Goal: Information Seeking & Learning: Find specific page/section

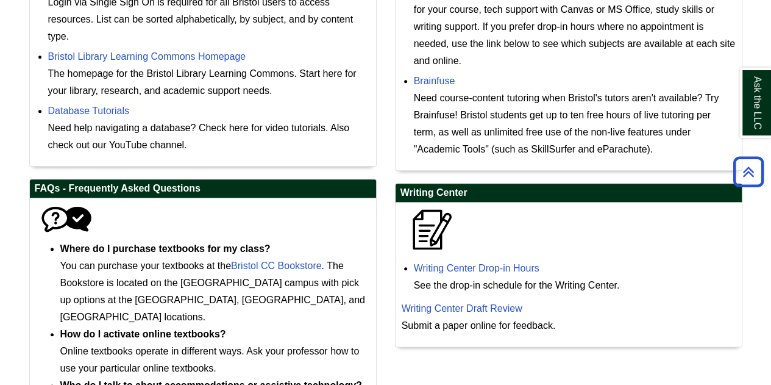
scroll to position [374, 0]
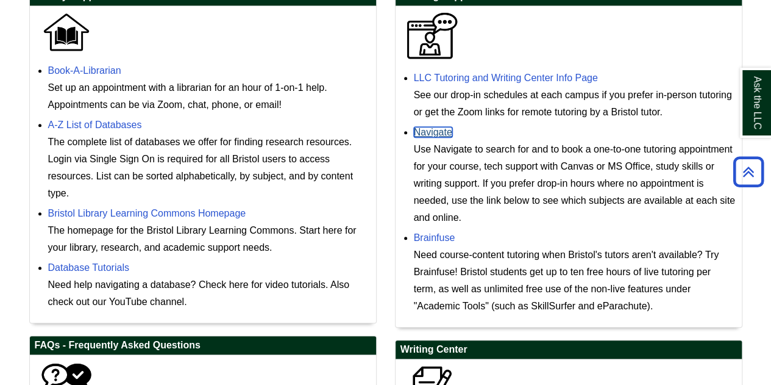
click at [430, 135] on link "Navigate" at bounding box center [433, 132] width 38 height 10
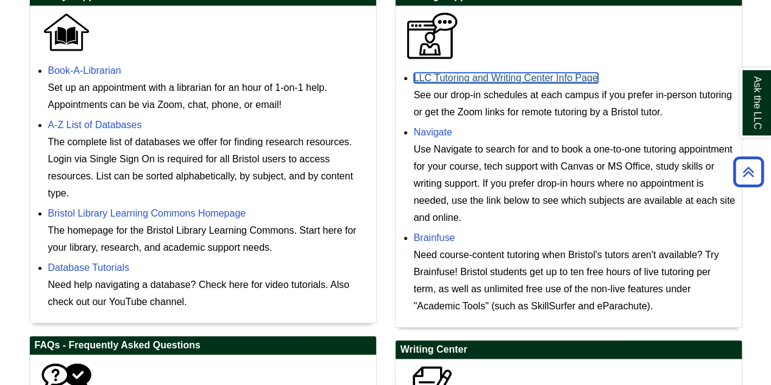
click at [498, 79] on link "LLC Tutoring and Writing Center Info Page" at bounding box center [506, 78] width 184 height 10
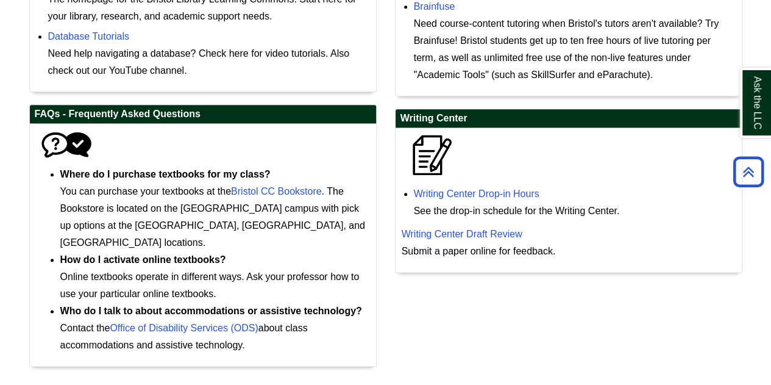
scroll to position [618, 0]
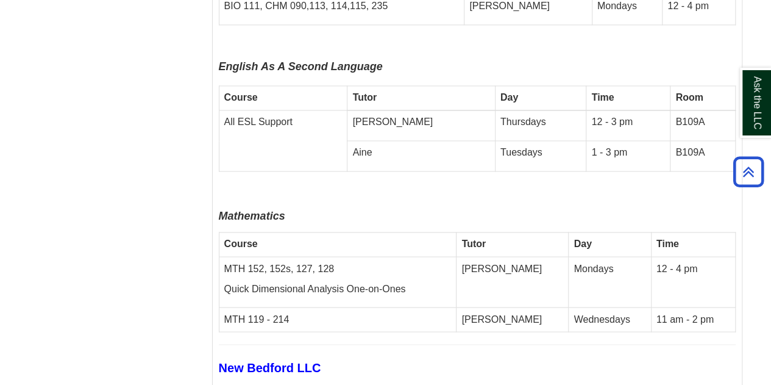
scroll to position [3170, 0]
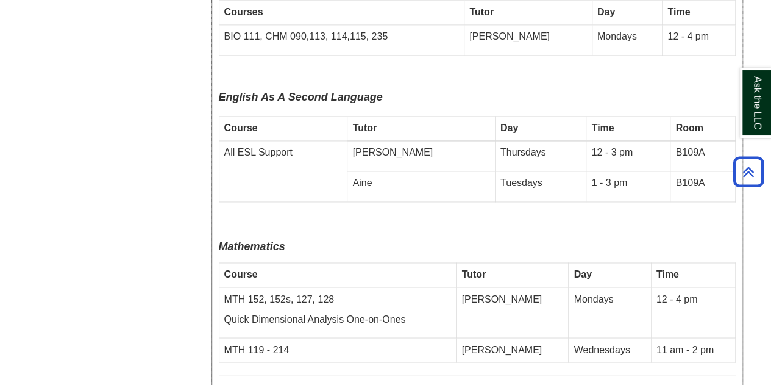
click at [344, 312] on p "Quick Dimensional Analysis One-on-Ones" at bounding box center [337, 319] width 227 height 14
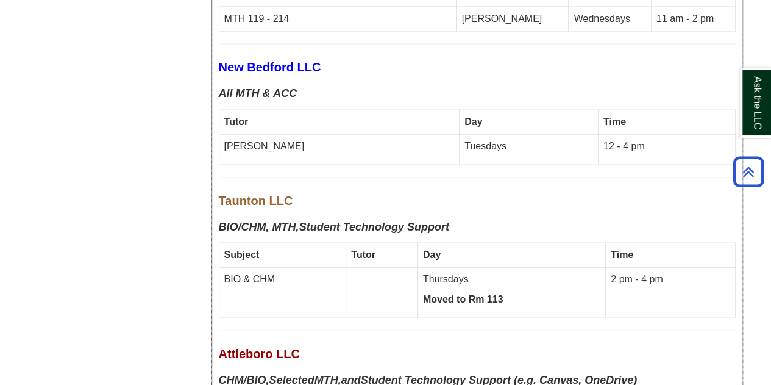
scroll to position [3475, 0]
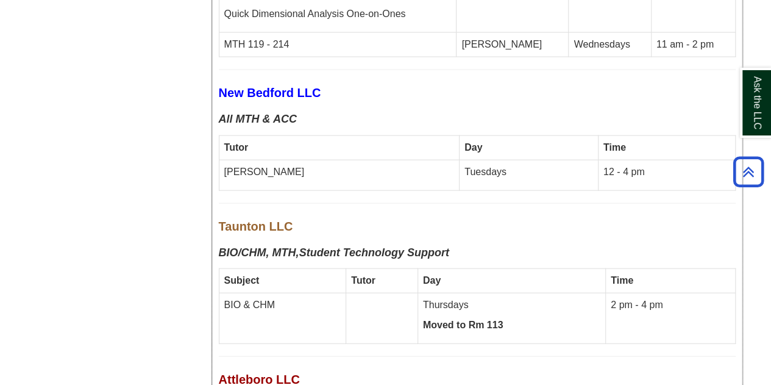
click at [361, 246] on strong "Student Technology Support" at bounding box center [374, 252] width 150 height 12
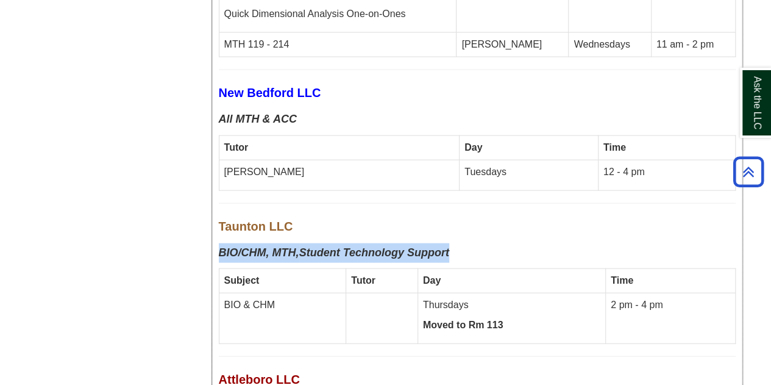
click at [361, 246] on strong "Student Technology Support" at bounding box center [374, 252] width 150 height 12
click at [294, 246] on icon "BIO/CHM, MTH," at bounding box center [259, 252] width 80 height 12
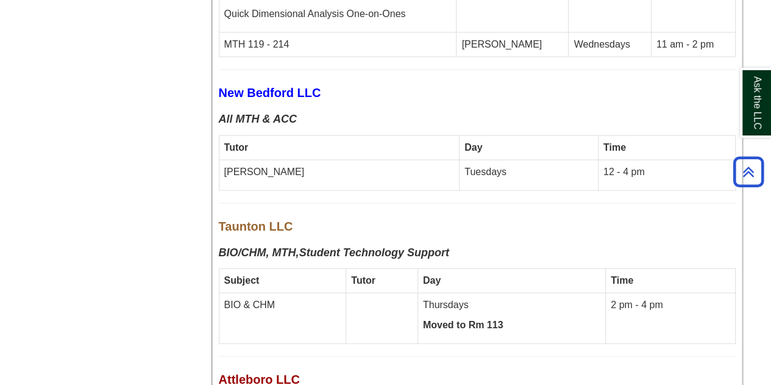
click at [244, 298] on p "BIO & CHM" at bounding box center [282, 305] width 117 height 14
click at [397, 293] on td at bounding box center [382, 318] width 72 height 51
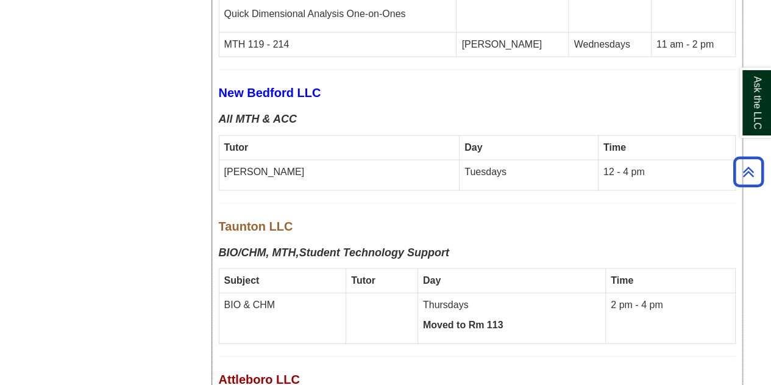
click at [397, 293] on td at bounding box center [382, 318] width 72 height 51
click at [372, 293] on td at bounding box center [382, 318] width 72 height 51
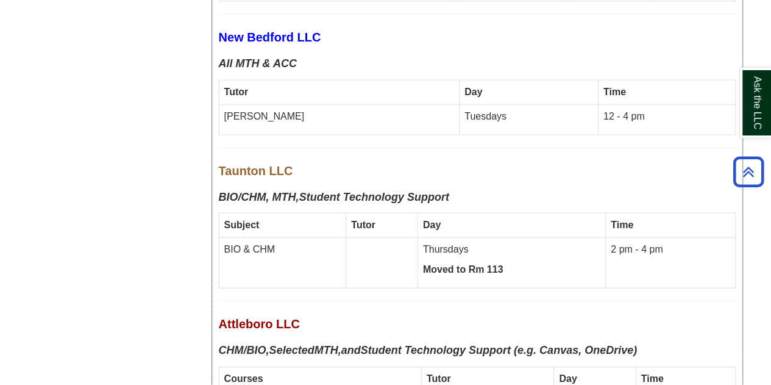
scroll to position [3537, 0]
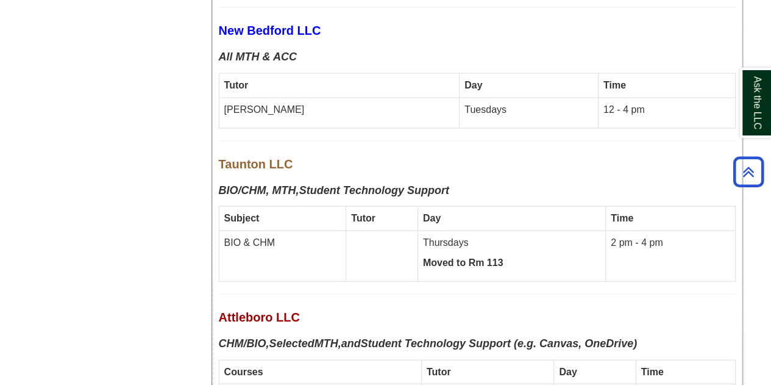
drag, startPoint x: 323, startPoint y: 166, endPoint x: 165, endPoint y: 170, distance: 157.9
drag, startPoint x: 165, startPoint y: 170, endPoint x: 104, endPoint y: 150, distance: 64.2
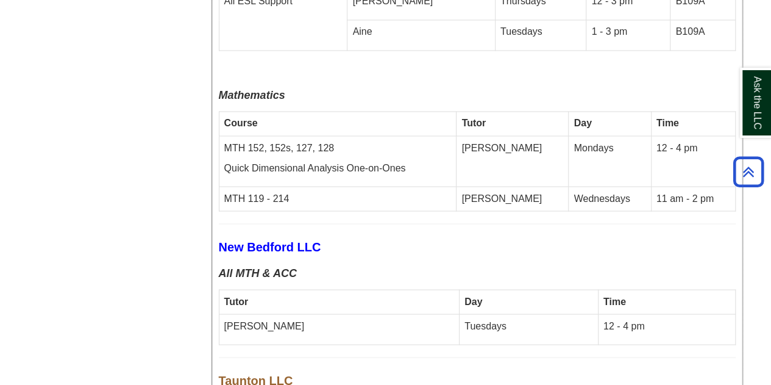
scroll to position [3293, 0]
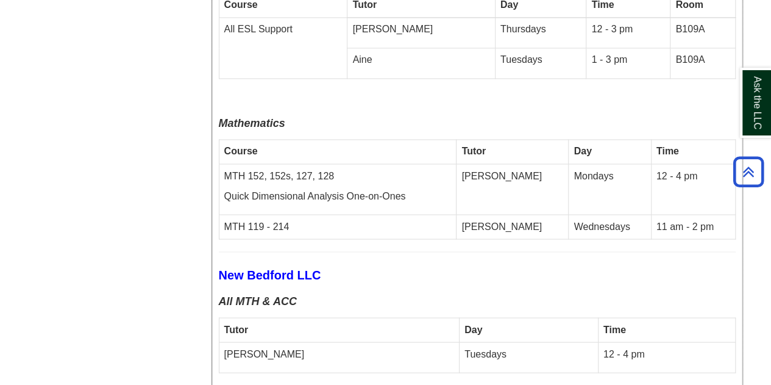
drag, startPoint x: 352, startPoint y: 138, endPoint x: 207, endPoint y: 124, distance: 145.8
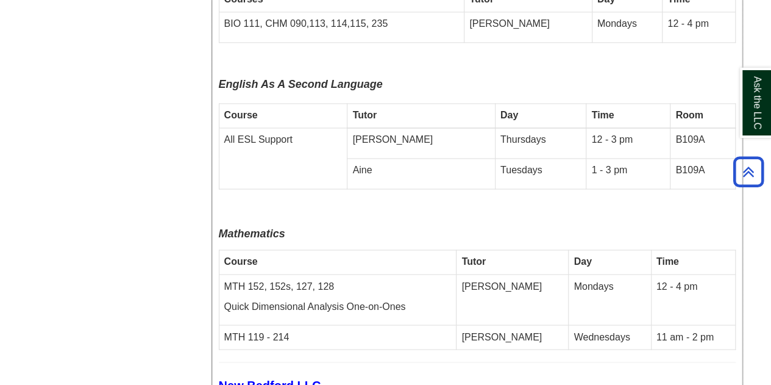
scroll to position [3171, 0]
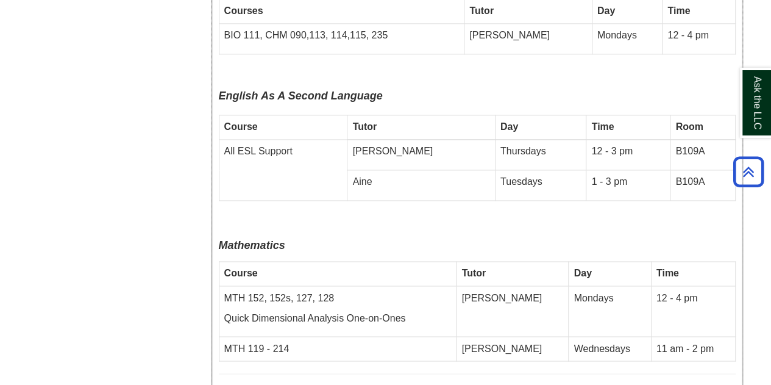
click at [317, 311] on p "Quick Dimensional Analysis One-on-Ones" at bounding box center [337, 318] width 227 height 14
click at [318, 311] on p "Quick Dimensional Analysis One-on-Ones" at bounding box center [337, 318] width 227 height 14
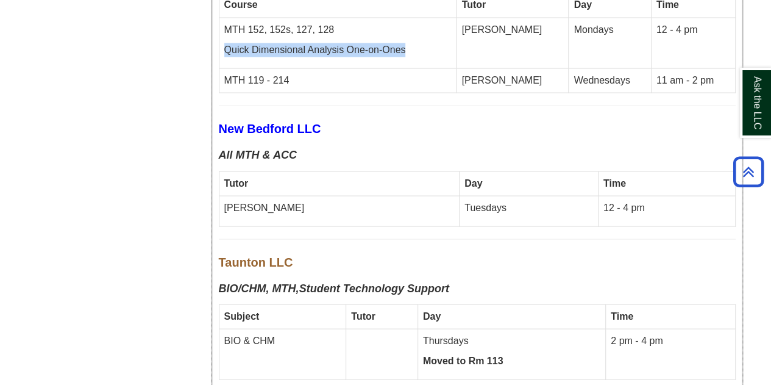
scroll to position [3415, 0]
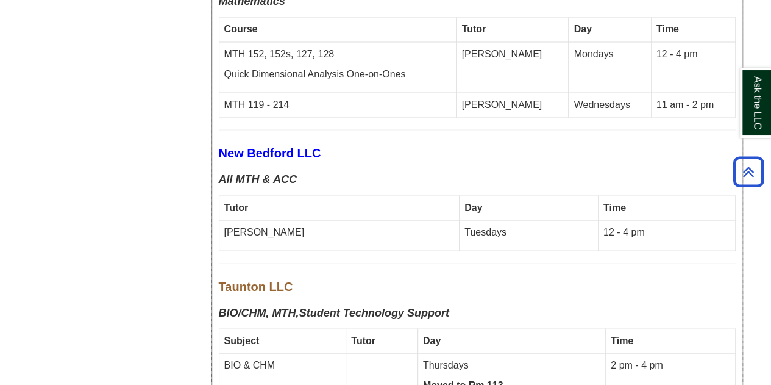
click at [372, 306] on strong "Student Technology Support" at bounding box center [374, 312] width 150 height 12
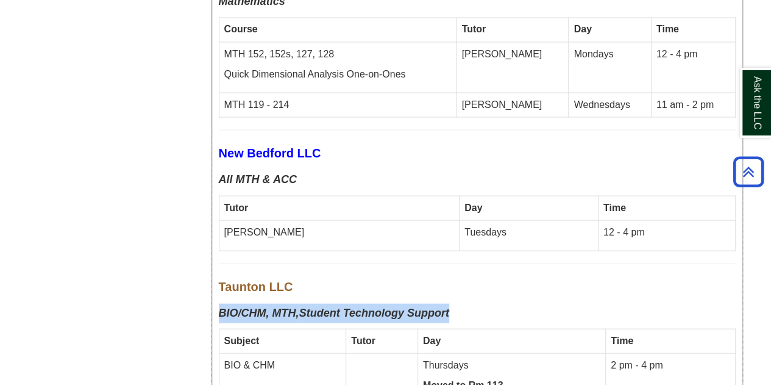
click at [372, 306] on strong "Student Technology Support" at bounding box center [374, 312] width 150 height 12
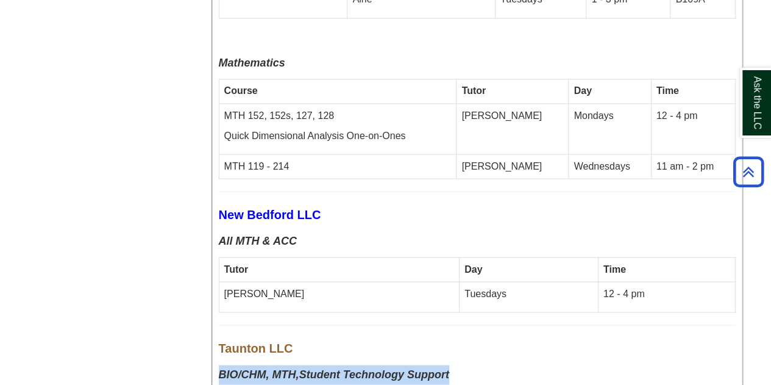
scroll to position [3354, 0]
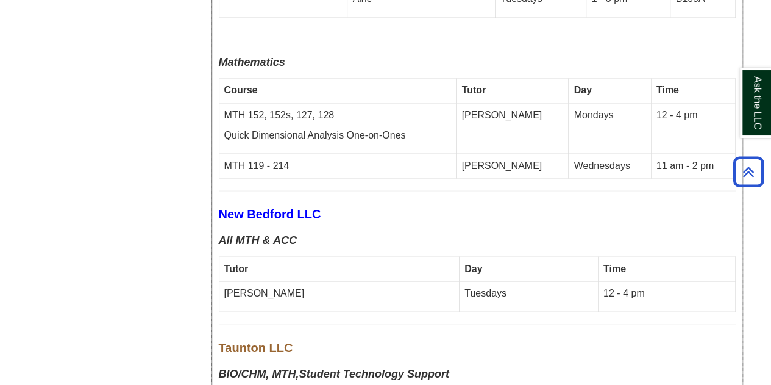
click at [454, 364] on p "BIO/CHM, MTH, Student Technology Support" at bounding box center [477, 374] width 517 height 20
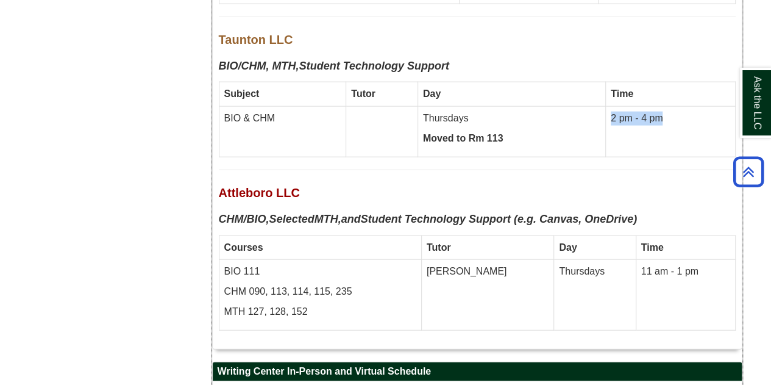
scroll to position [3475, 0]
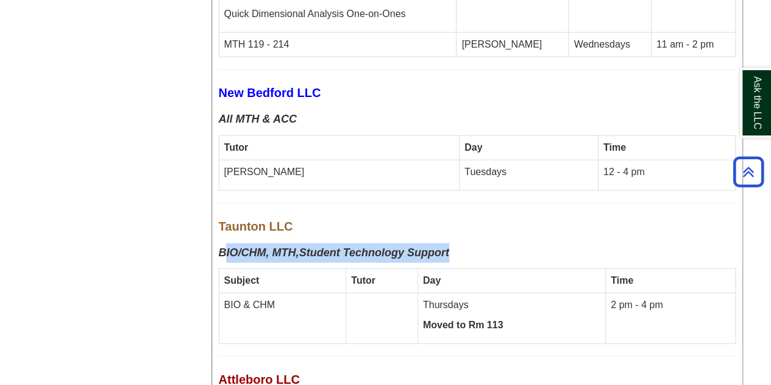
drag, startPoint x: 427, startPoint y: 125, endPoint x: 225, endPoint y: 130, distance: 202.4
click at [225, 243] on p "BIO/CHM, MTH, Student Technology Support" at bounding box center [477, 253] width 517 height 20
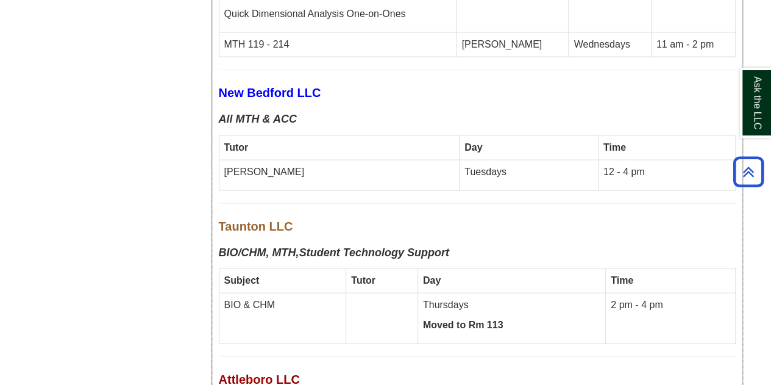
click at [329, 293] on td "BIO & CHM" at bounding box center [282, 318] width 127 height 51
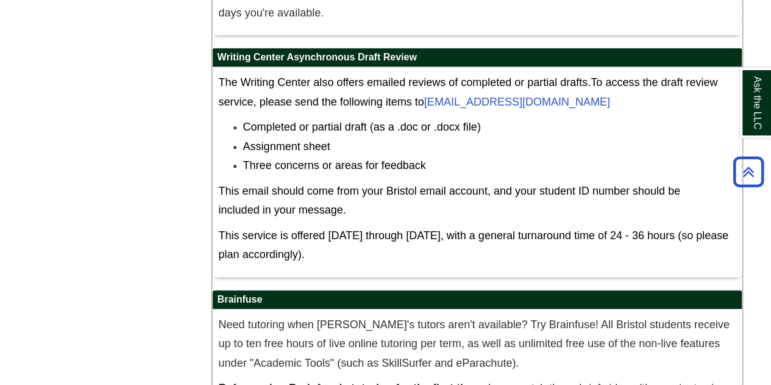
scroll to position [5183, 0]
